Goal: Task Accomplishment & Management: Complete application form

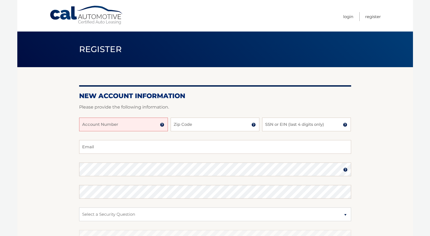
click at [122, 125] on input "Account Number" at bounding box center [123, 125] width 89 height 14
drag, startPoint x: 122, startPoint y: 125, endPoint x: 156, endPoint y: 127, distance: 34.6
click at [156, 127] on input "Account Number" at bounding box center [123, 125] width 89 height 14
drag, startPoint x: 153, startPoint y: 127, endPoint x: 61, endPoint y: 122, distance: 92.7
click at [78, 122] on section "New Account Information Please provide the following information. Account Numbe…" at bounding box center [214, 174] width 395 height 214
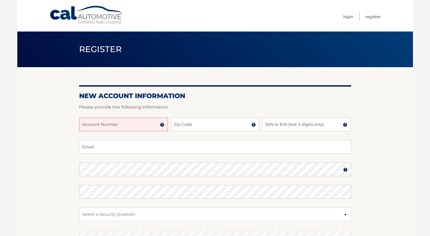
drag, startPoint x: 125, startPoint y: 125, endPoint x: 74, endPoint y: 123, distance: 51.6
click at [74, 123] on section "New Account Information Please provide the following information. Account Numbe…" at bounding box center [214, 174] width 395 height 214
click at [112, 122] on input "Account Number" at bounding box center [123, 125] width 89 height 14
type input "283572"
click at [220, 138] on div "283572 Account Number 11 digit account number provided on your coupon book or W…" at bounding box center [215, 129] width 272 height 23
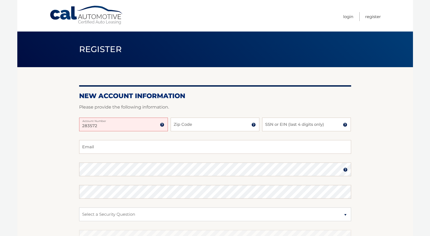
click at [163, 126] on img at bounding box center [162, 125] width 4 height 4
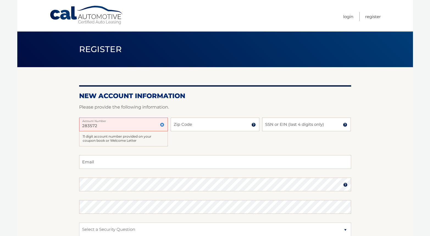
click at [163, 126] on img at bounding box center [162, 125] width 4 height 4
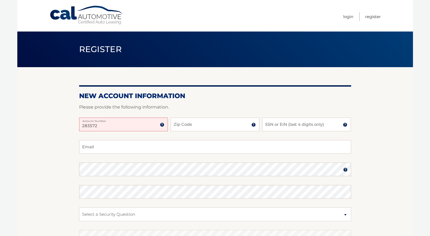
click at [163, 126] on img at bounding box center [162, 125] width 4 height 4
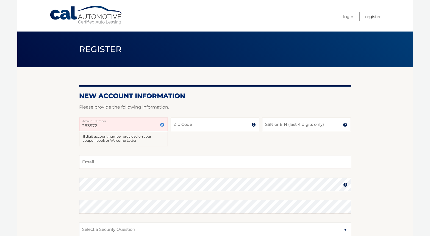
click at [163, 127] on img at bounding box center [162, 125] width 4 height 4
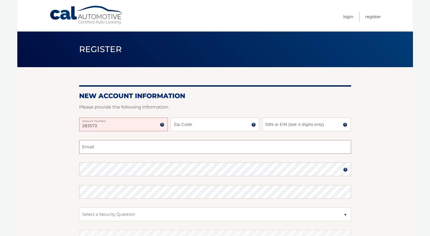
drag, startPoint x: 192, startPoint y: 145, endPoint x: 194, endPoint y: 150, distance: 5.5
click at [193, 145] on input "Email" at bounding box center [215, 147] width 272 height 14
